Goal: Transaction & Acquisition: Obtain resource

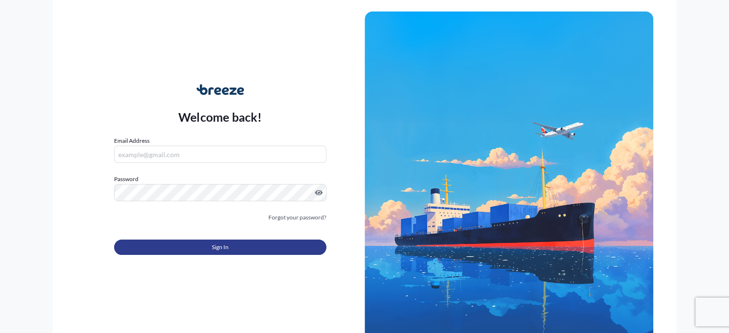
type input "[PERSON_NAME][EMAIL_ADDRESS][PERSON_NAME][DOMAIN_NAME]"
click at [272, 245] on button "Sign In" at bounding box center [220, 247] width 212 height 15
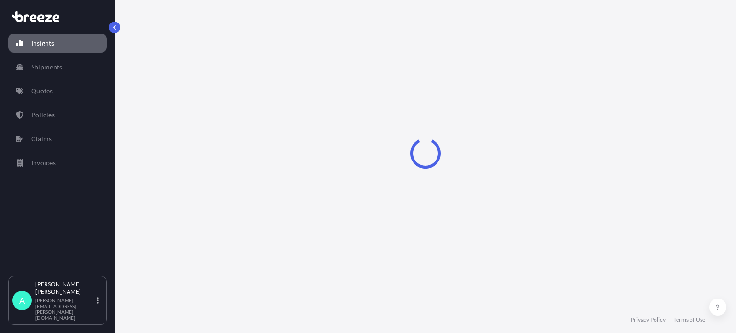
select select "2025"
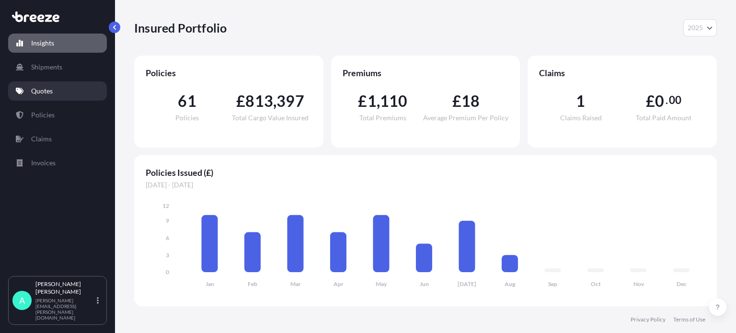
click at [45, 95] on p "Quotes" at bounding box center [42, 91] width 22 height 10
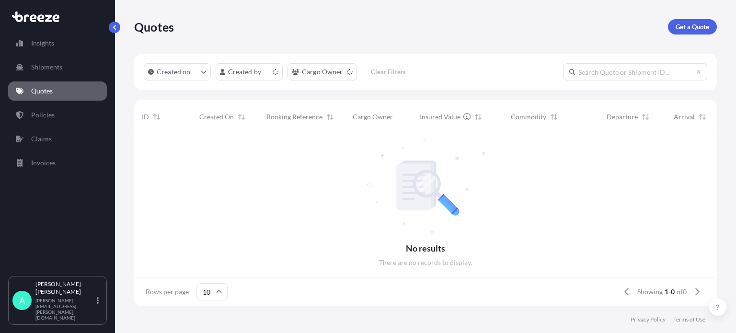
scroll to position [8, 8]
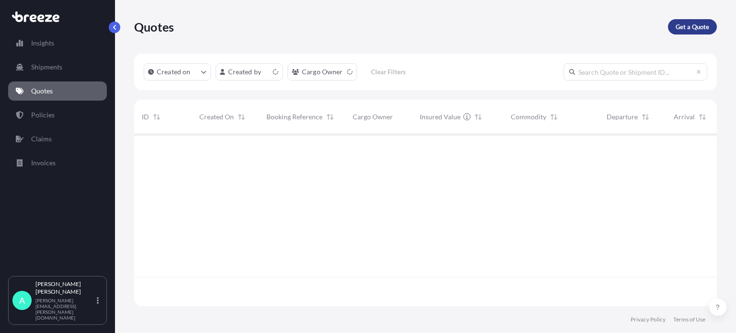
click at [683, 30] on p "Get a Quote" at bounding box center [692, 27] width 34 height 10
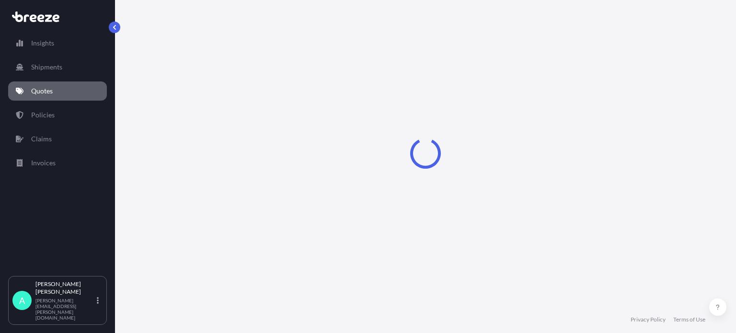
select select "Sea"
select select "1"
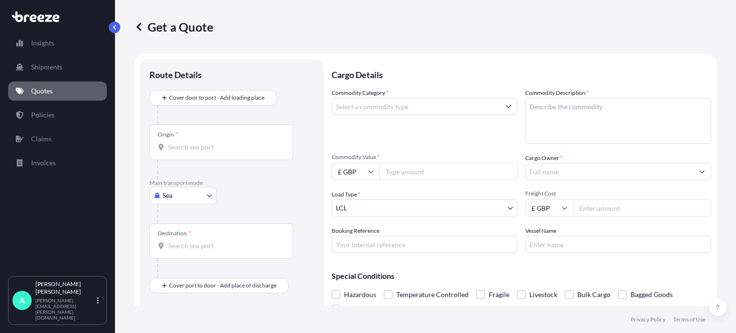
scroll to position [15, 0]
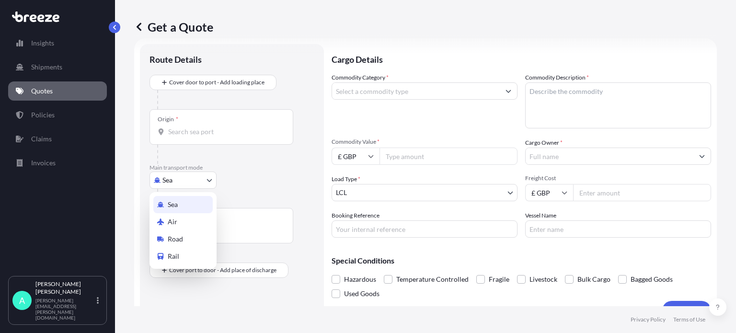
click at [176, 186] on body "Insights Shipments Quotes Policies Claims Invoices A [PERSON_NAME] [PERSON_NAME…" at bounding box center [368, 166] width 736 height 333
click at [172, 224] on span "Air" at bounding box center [173, 222] width 10 height 10
select select "Air"
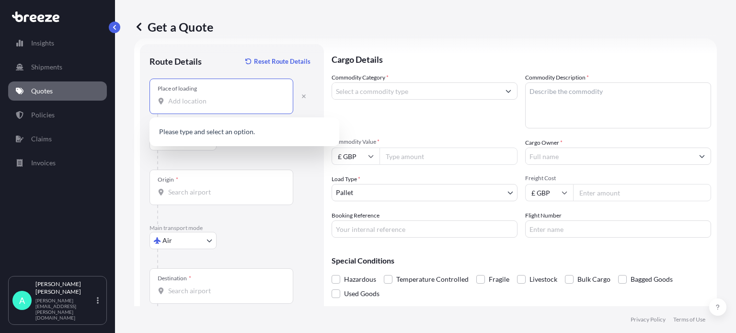
click at [178, 103] on input "Place of loading" at bounding box center [224, 101] width 113 height 10
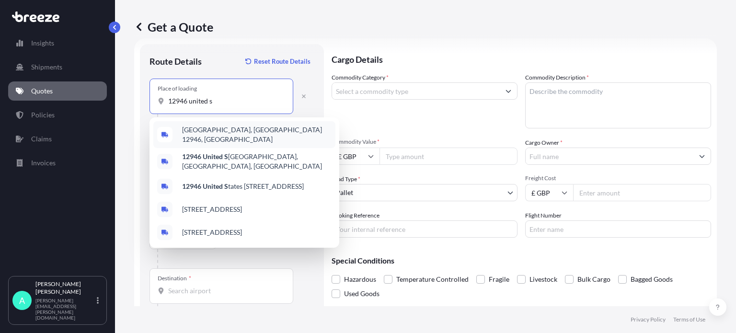
click at [241, 134] on span "[GEOGRAPHIC_DATA], [GEOGRAPHIC_DATA] 12946, [GEOGRAPHIC_DATA]" at bounding box center [256, 134] width 149 height 19
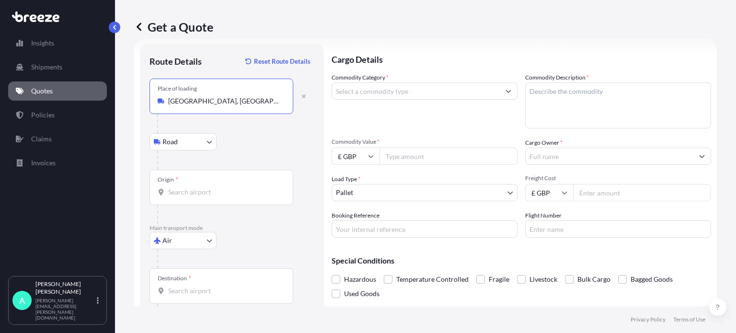
type input "[GEOGRAPHIC_DATA], [GEOGRAPHIC_DATA] 12946, [GEOGRAPHIC_DATA]"
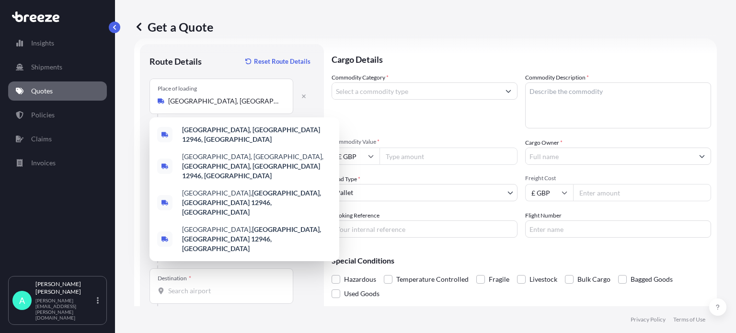
click at [115, 134] on div "Get a Quote Route Details Reset Route Details Place of loading [GEOGRAPHIC_DATA…" at bounding box center [425, 153] width 621 height 306
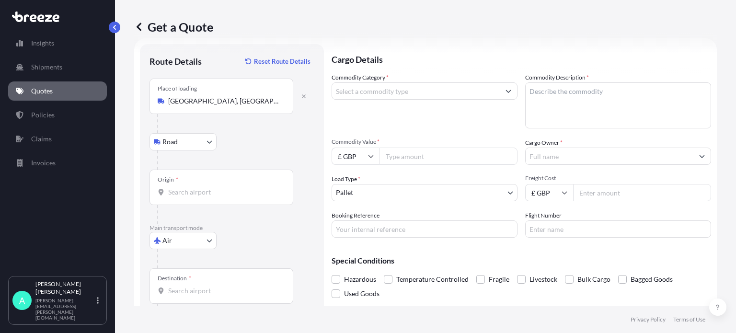
click at [176, 184] on div "Origin *" at bounding box center [221, 187] width 144 height 35
click at [176, 187] on input "Origin *" at bounding box center [224, 192] width 113 height 10
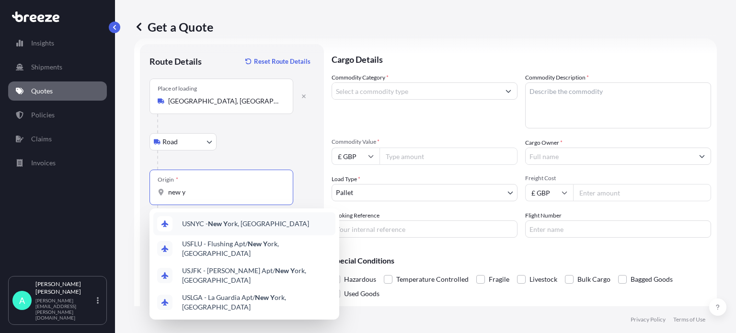
click at [263, 218] on div "USNYC - New Y ork, [GEOGRAPHIC_DATA]" at bounding box center [244, 223] width 182 height 23
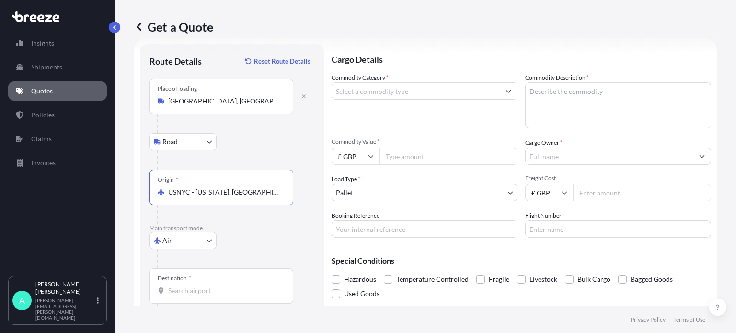
scroll to position [62, 0]
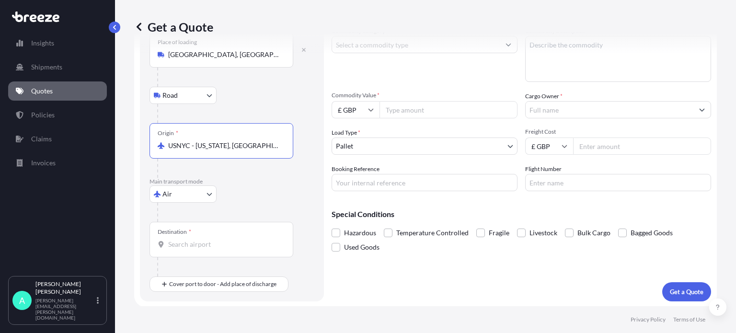
type input "USNYC - [US_STATE], [GEOGRAPHIC_DATA]"
click at [191, 240] on input "Destination *" at bounding box center [224, 245] width 113 height 10
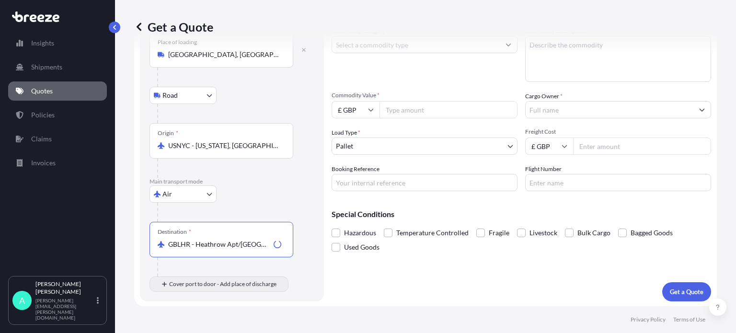
type input "GBLHR - Heathrow Apt/[GEOGRAPHIC_DATA], [GEOGRAPHIC_DATA]"
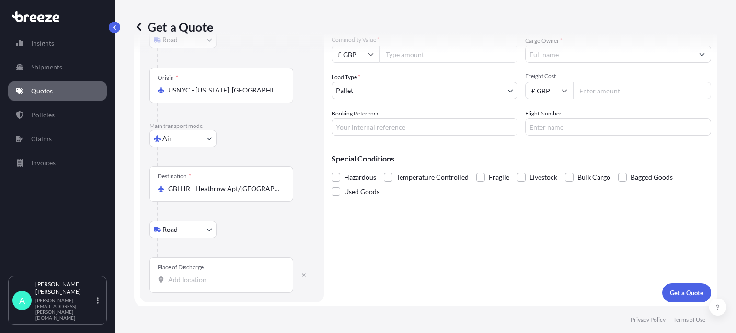
scroll to position [118, 0]
click at [179, 284] on div "Place of Discharge" at bounding box center [221, 273] width 144 height 35
click at [179, 284] on input "Place of Discharge" at bounding box center [224, 279] width 113 height 10
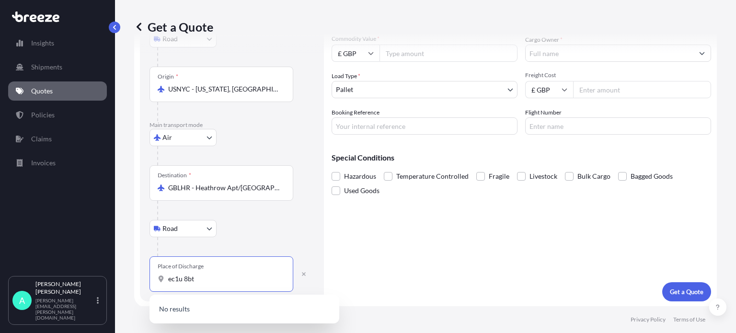
type input "ec1u 8bt"
click at [243, 188] on input "GBLHR - Heathrow Apt/[GEOGRAPHIC_DATA], [GEOGRAPHIC_DATA]" at bounding box center [224, 188] width 113 height 10
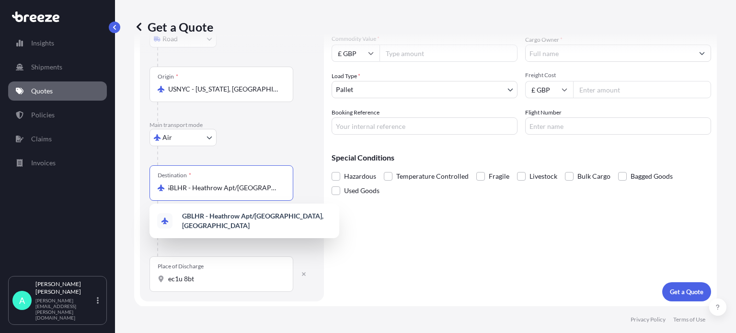
scroll to position [0, 0]
drag, startPoint x: 276, startPoint y: 186, endPoint x: 115, endPoint y: 194, distance: 161.7
click at [115, 194] on div "Get a Quote Route Details Reset Route Details Place of loading [GEOGRAPHIC_DATA…" at bounding box center [425, 153] width 621 height 306
type input "m"
click at [242, 214] on div "GBLGW - Gatw ick Apt/[GEOGRAPHIC_DATA], [GEOGRAPHIC_DATA]" at bounding box center [244, 220] width 182 height 27
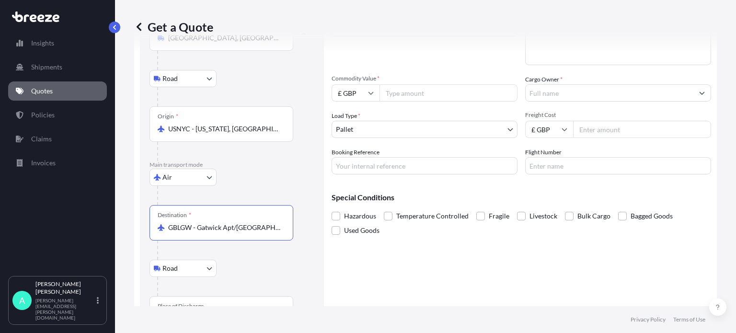
scroll to position [23, 0]
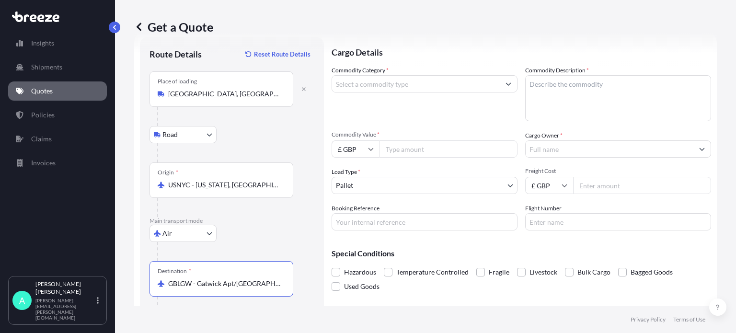
type input "GBLGW - Gatwick Apt/[GEOGRAPHIC_DATA], [GEOGRAPHIC_DATA]"
click at [399, 84] on input "Commodity Category *" at bounding box center [416, 83] width 168 height 17
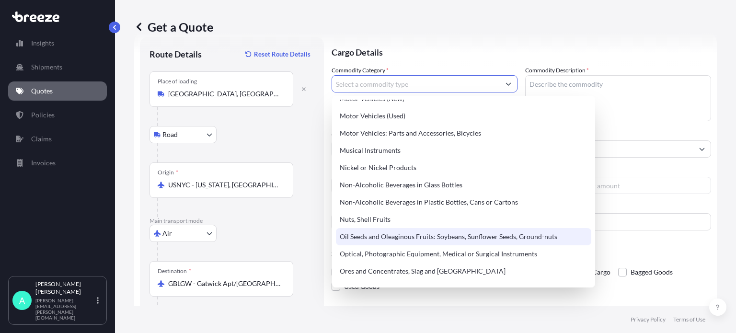
scroll to position [1293, 0]
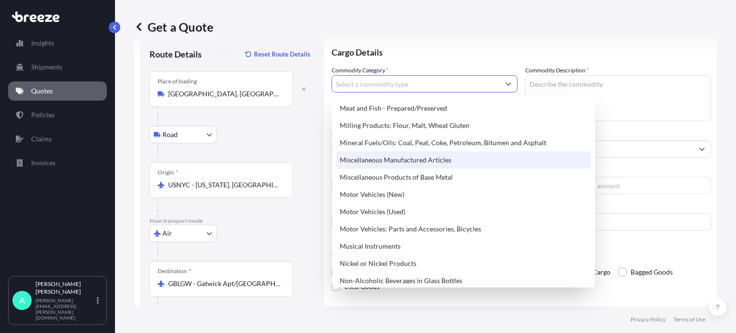
click at [398, 155] on div "Miscellaneous Manufactured Articles" at bounding box center [463, 159] width 255 height 17
type input "Miscellaneous Manufactured Articles"
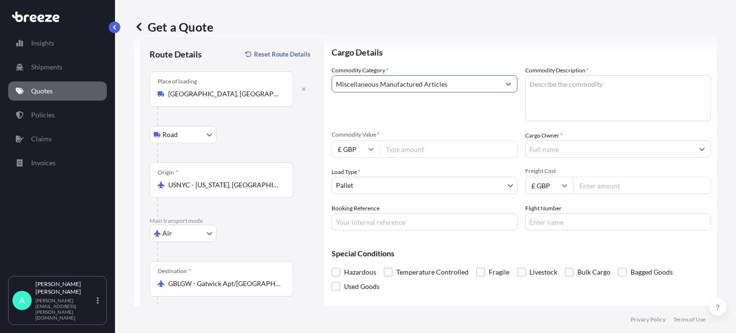
click at [573, 84] on textarea "Commodity Description *" at bounding box center [618, 98] width 186 height 46
type textarea "Gamma ray Spectrometer"
click at [429, 157] on input "Commodity Value *" at bounding box center [448, 148] width 138 height 17
type input "10000"
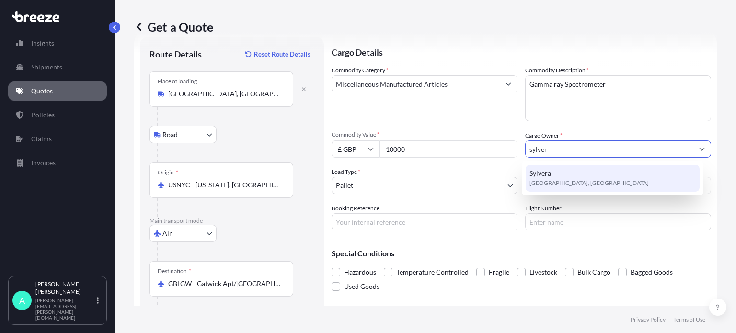
click at [556, 183] on span "[GEOGRAPHIC_DATA], [GEOGRAPHIC_DATA]" at bounding box center [588, 183] width 119 height 10
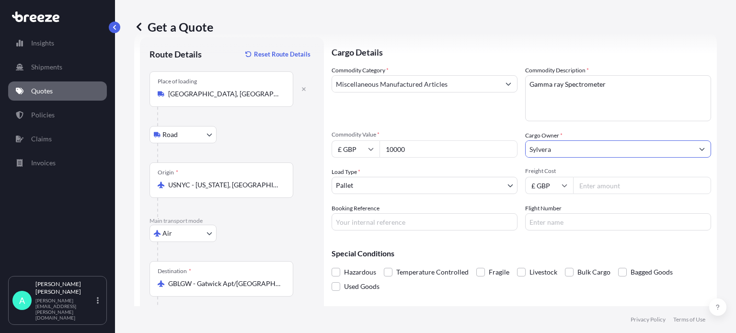
type input "Sylvera"
click at [372, 226] on input "Booking Reference" at bounding box center [424, 221] width 186 height 17
type input "17333"
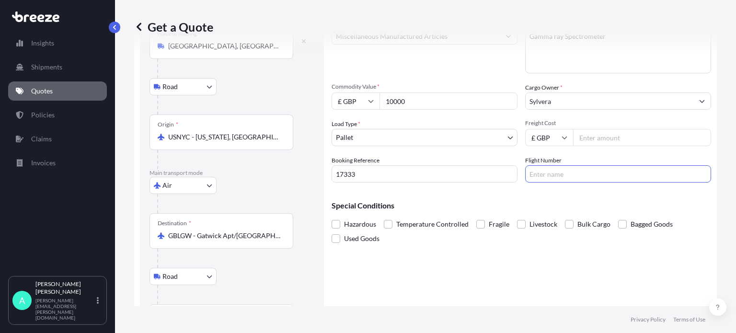
scroll to position [118, 0]
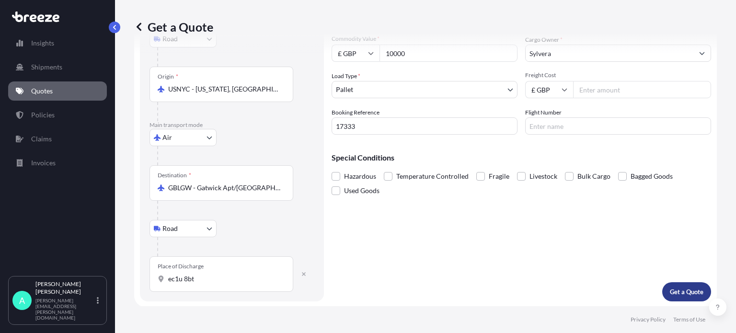
click at [678, 292] on p "Get a Quote" at bounding box center [687, 292] width 34 height 10
click at [217, 274] on input "ec1u 8bt" at bounding box center [224, 279] width 113 height 10
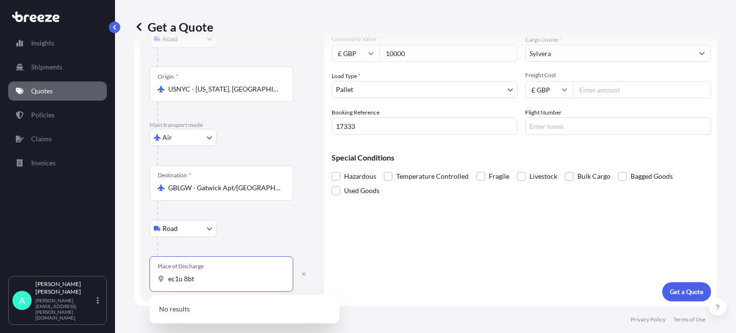
drag, startPoint x: 182, startPoint y: 277, endPoint x: 188, endPoint y: 267, distance: 11.4
click at [182, 277] on input "ec1u 8bt" at bounding box center [224, 279] width 113 height 10
click at [233, 315] on div "[PERSON_NAME][STREET_ADDRESS]" at bounding box center [244, 316] width 182 height 36
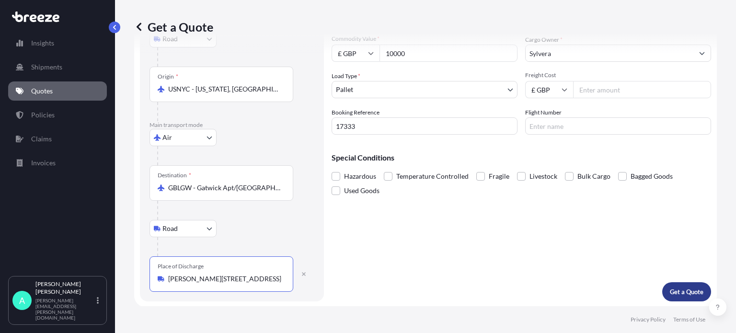
type input "[PERSON_NAME][STREET_ADDRESS]"
click at [670, 287] on p "Get a Quote" at bounding box center [687, 292] width 34 height 10
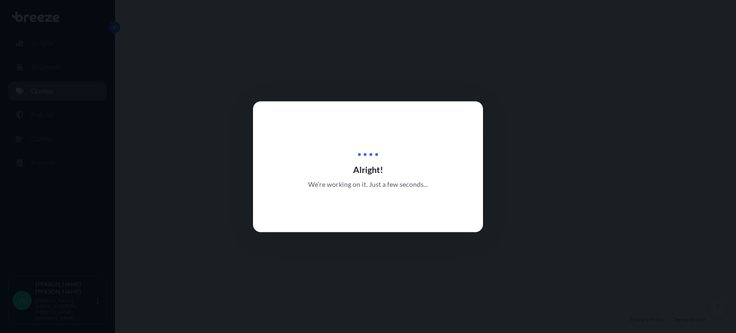
select select "Road"
select select "Air"
select select "Road"
select select "1"
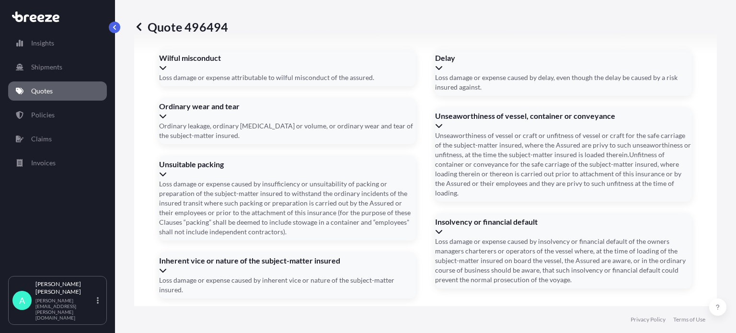
scroll to position [1366, 0]
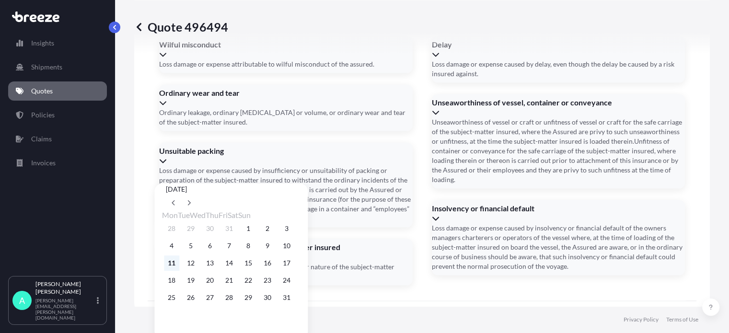
click at [171, 271] on button "11" at bounding box center [171, 262] width 15 height 15
type input "[DATE]"
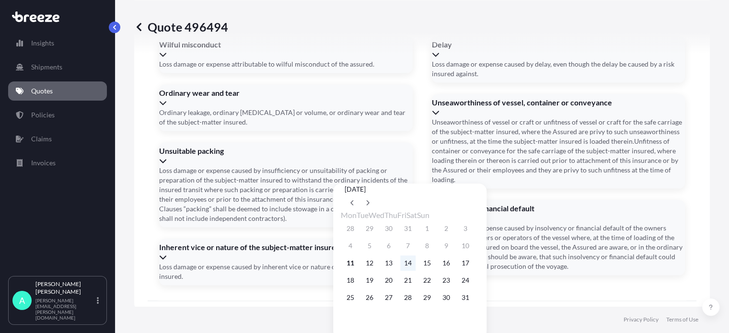
click at [414, 271] on button "14" at bounding box center [407, 262] width 15 height 15
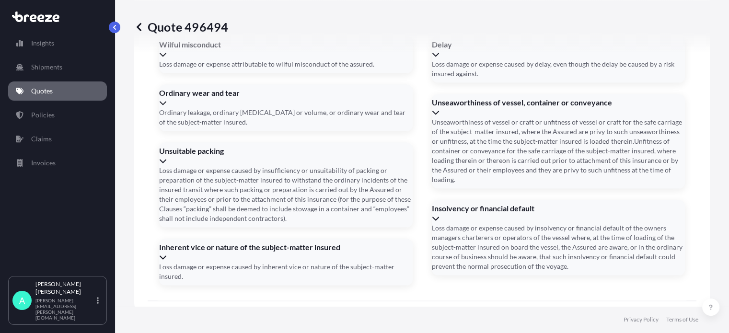
type input "[DATE]"
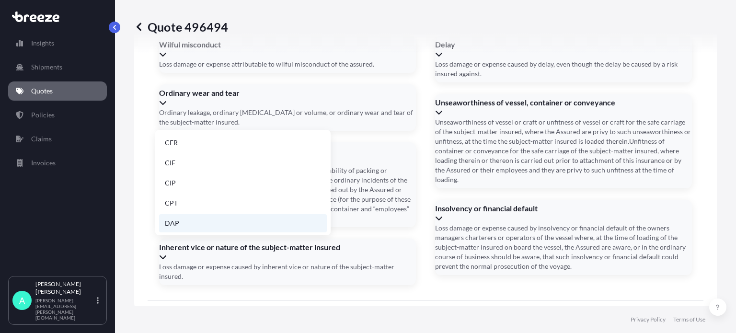
scroll to position [48, 0]
click at [178, 230] on li "EXW" at bounding box center [243, 236] width 168 height 18
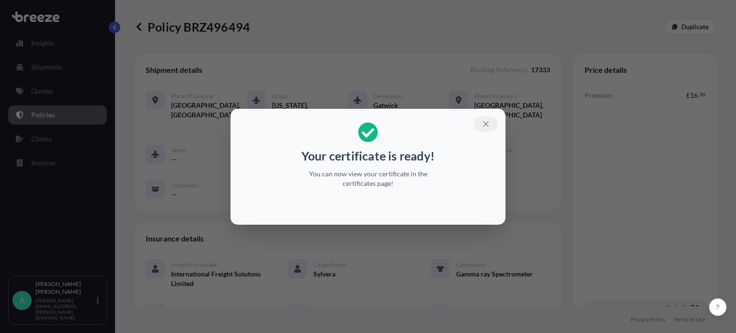
click at [483, 126] on icon "button" at bounding box center [485, 124] width 9 height 9
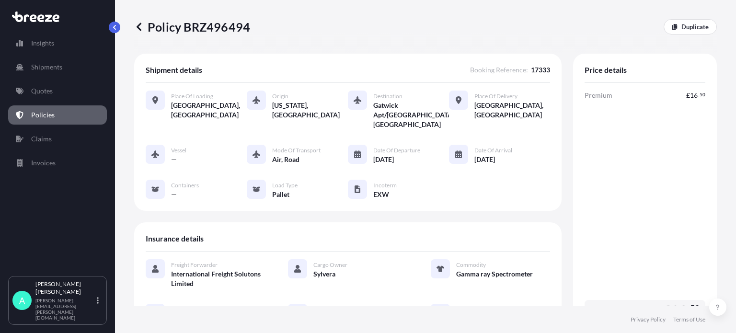
scroll to position [251, 0]
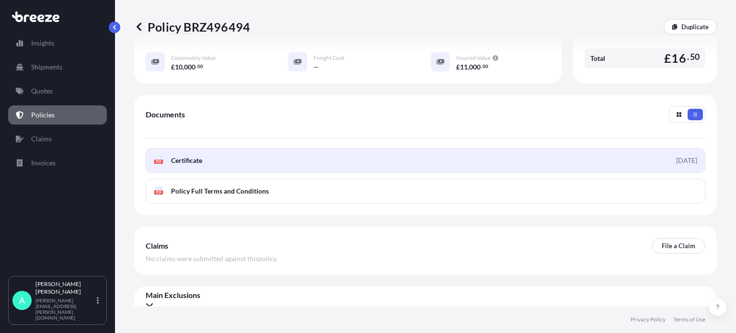
click at [179, 156] on span "Certificate" at bounding box center [186, 161] width 31 height 10
